Goal: Information Seeking & Learning: Learn about a topic

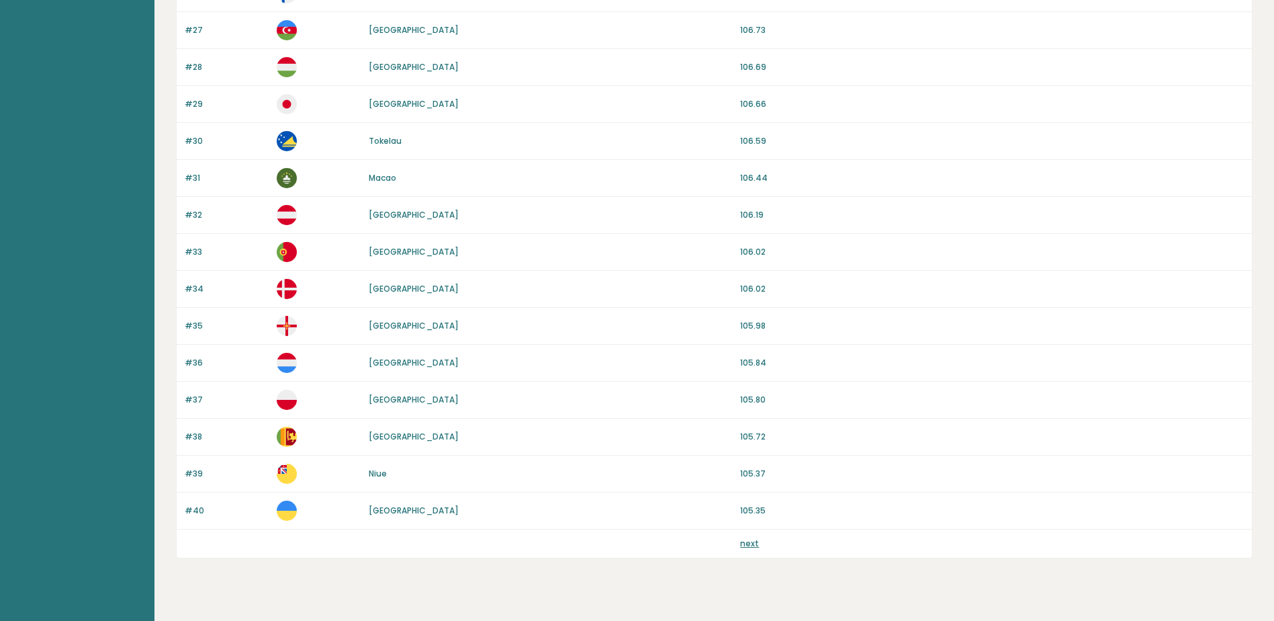
scroll to position [1124, 0]
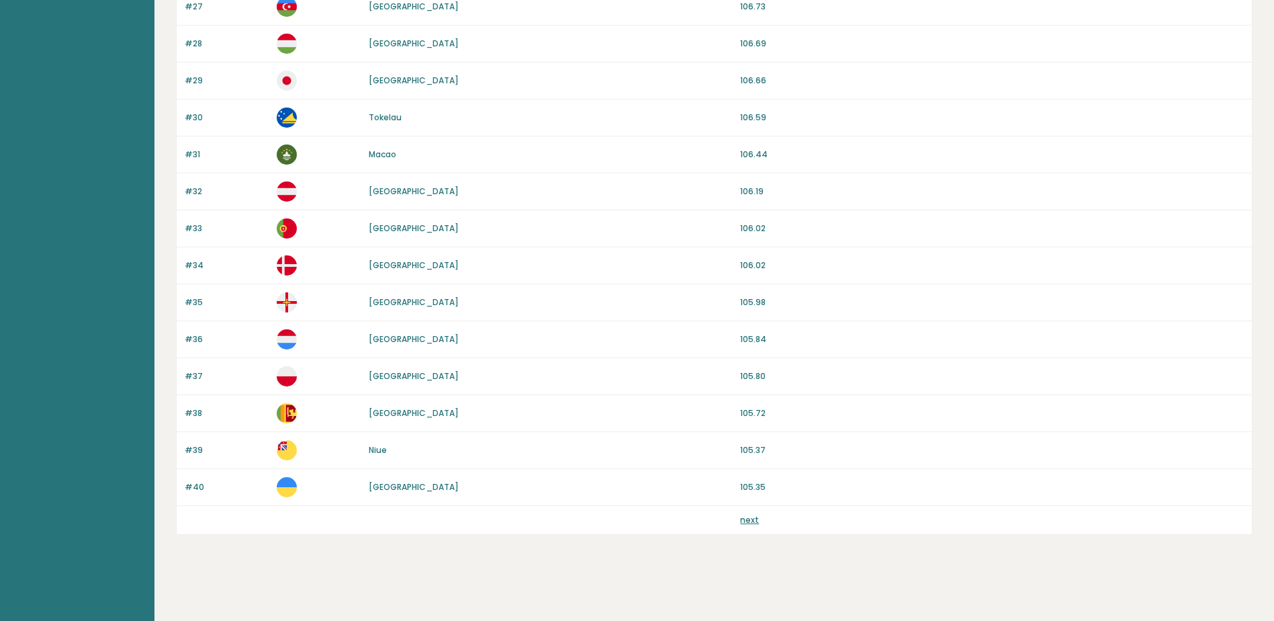
click at [751, 518] on link "next" at bounding box center [749, 519] width 19 height 11
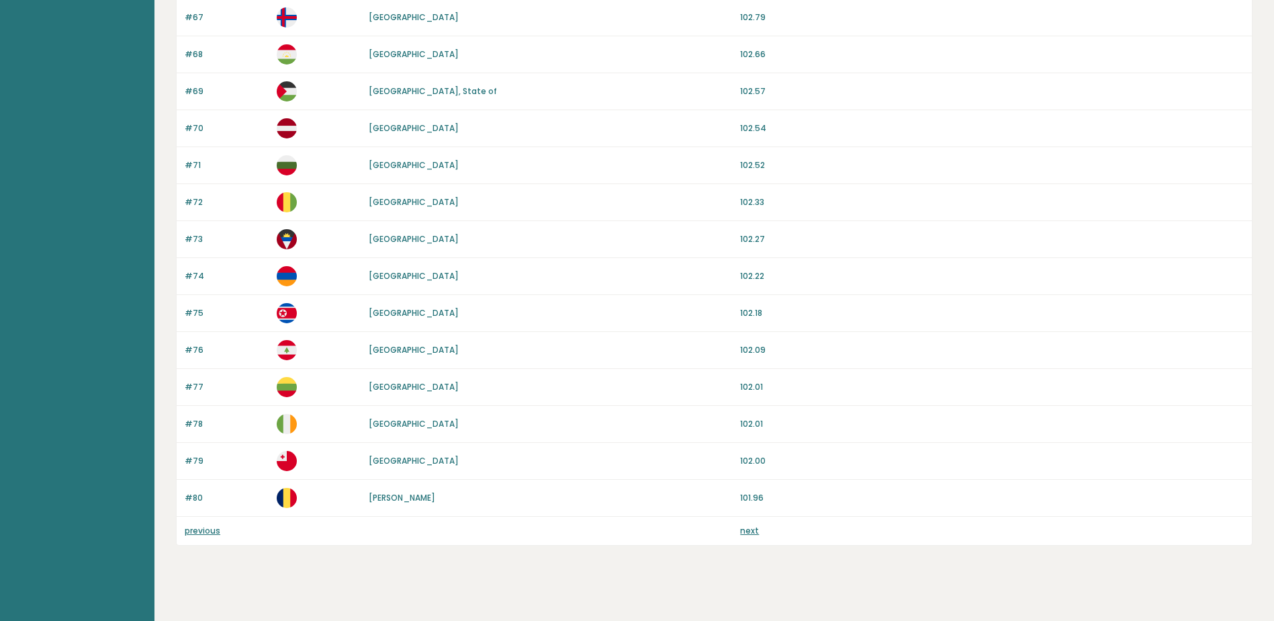
scroll to position [1124, 0]
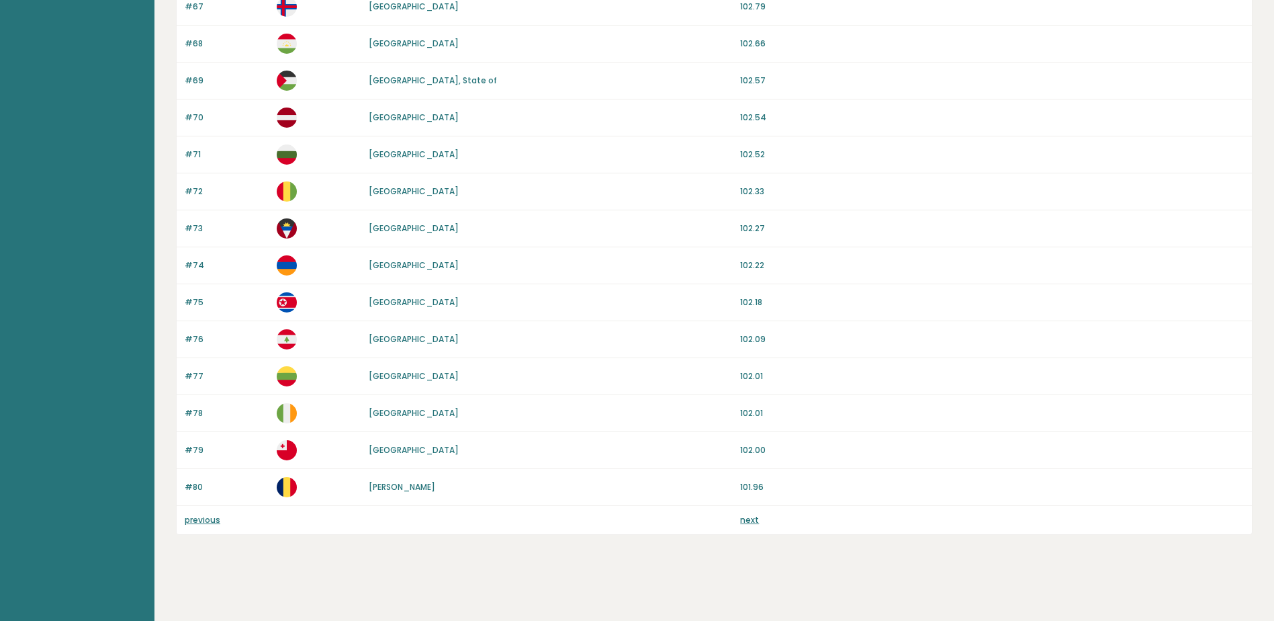
click at [750, 523] on link "next" at bounding box center [749, 519] width 19 height 11
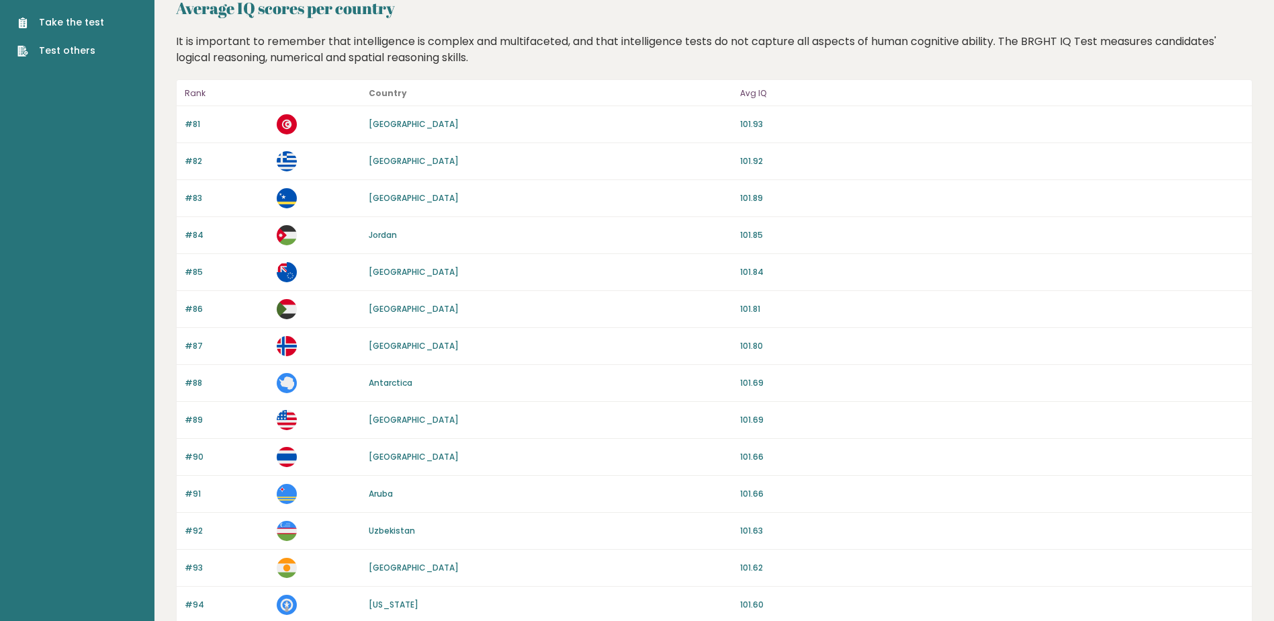
scroll to position [67, 0]
